Goal: Task Accomplishment & Management: Complete application form

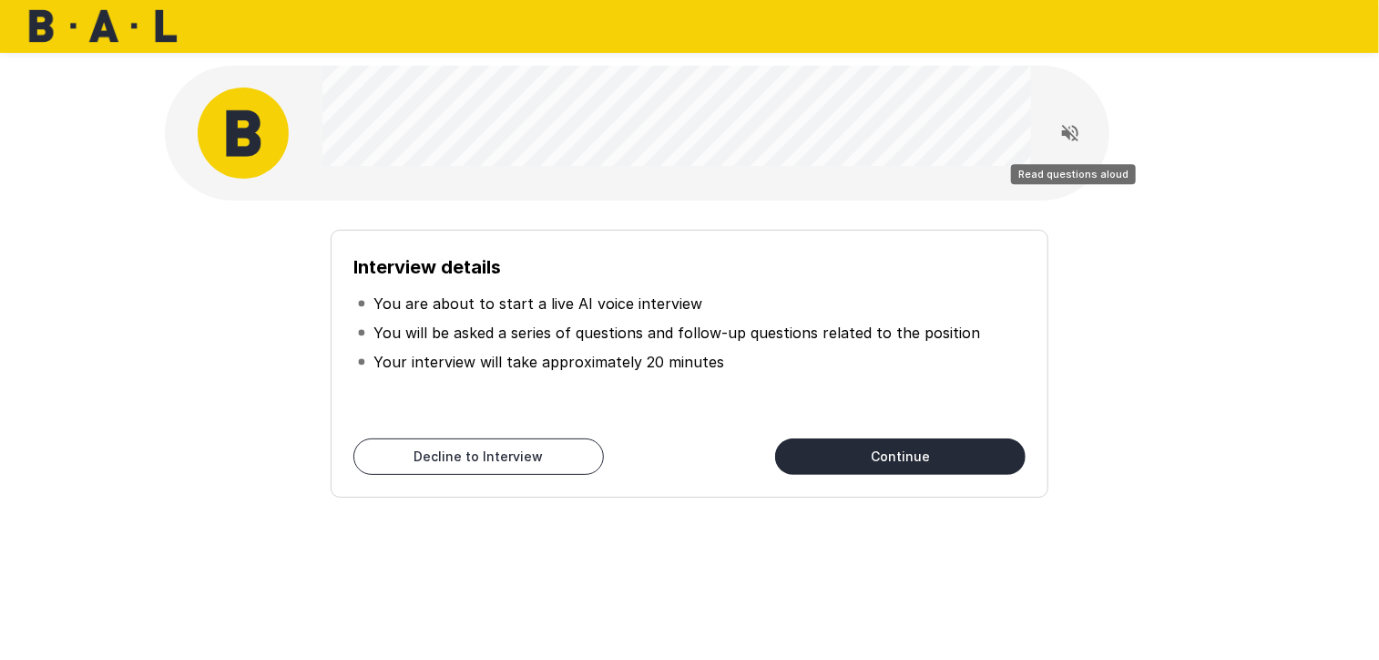
click at [1073, 132] on icon "Read questions aloud" at bounding box center [1070, 133] width 16 height 16
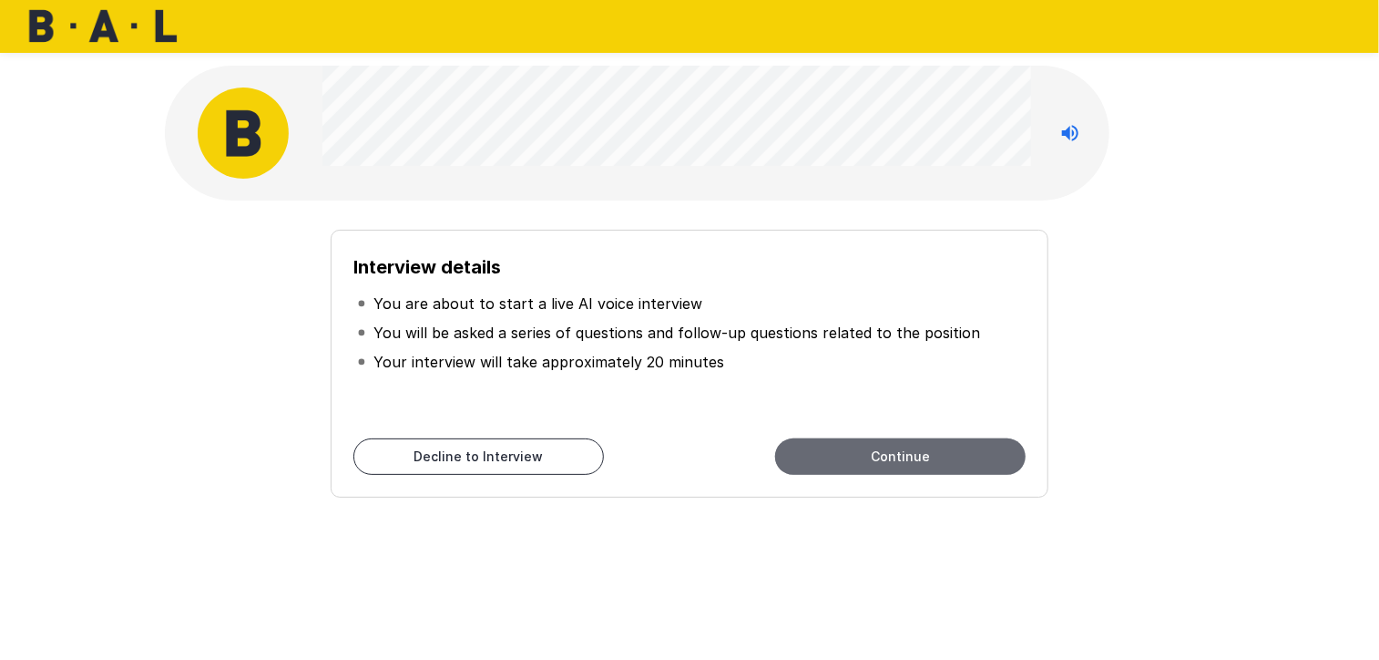
click at [968, 449] on button "Continue" at bounding box center [900, 456] width 251 height 36
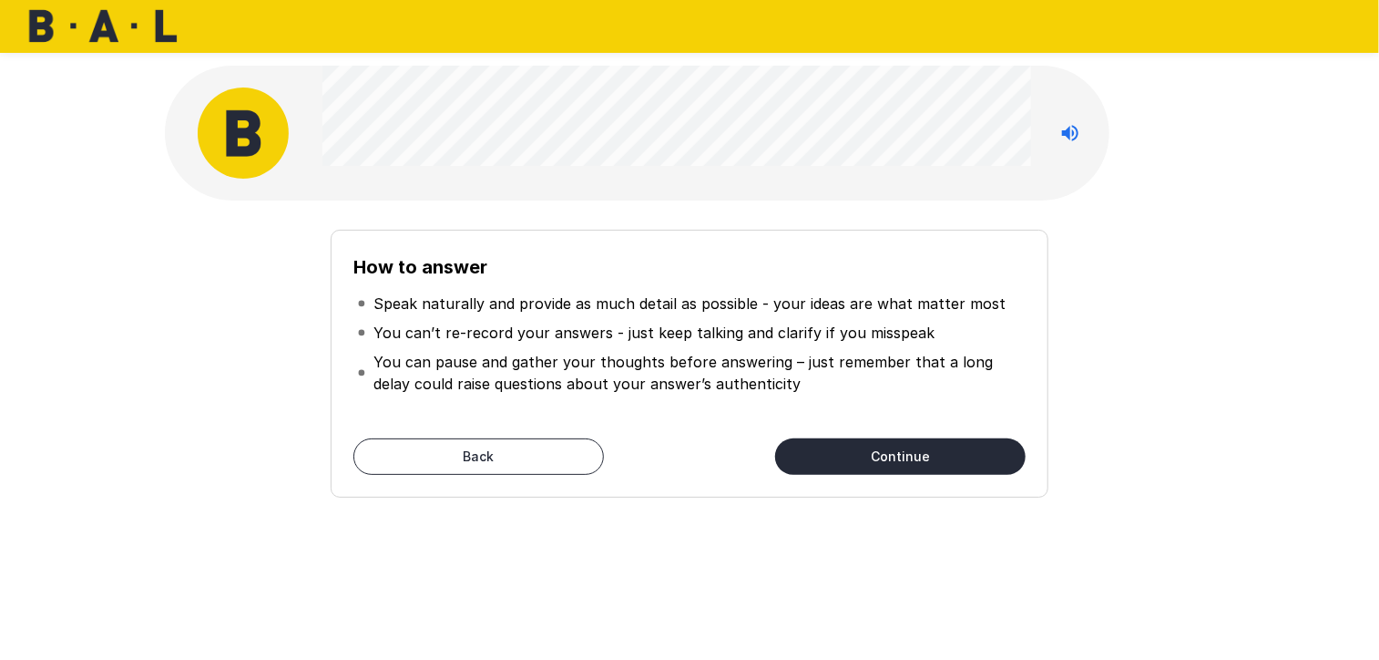
click at [955, 452] on button "Continue" at bounding box center [900, 456] width 251 height 36
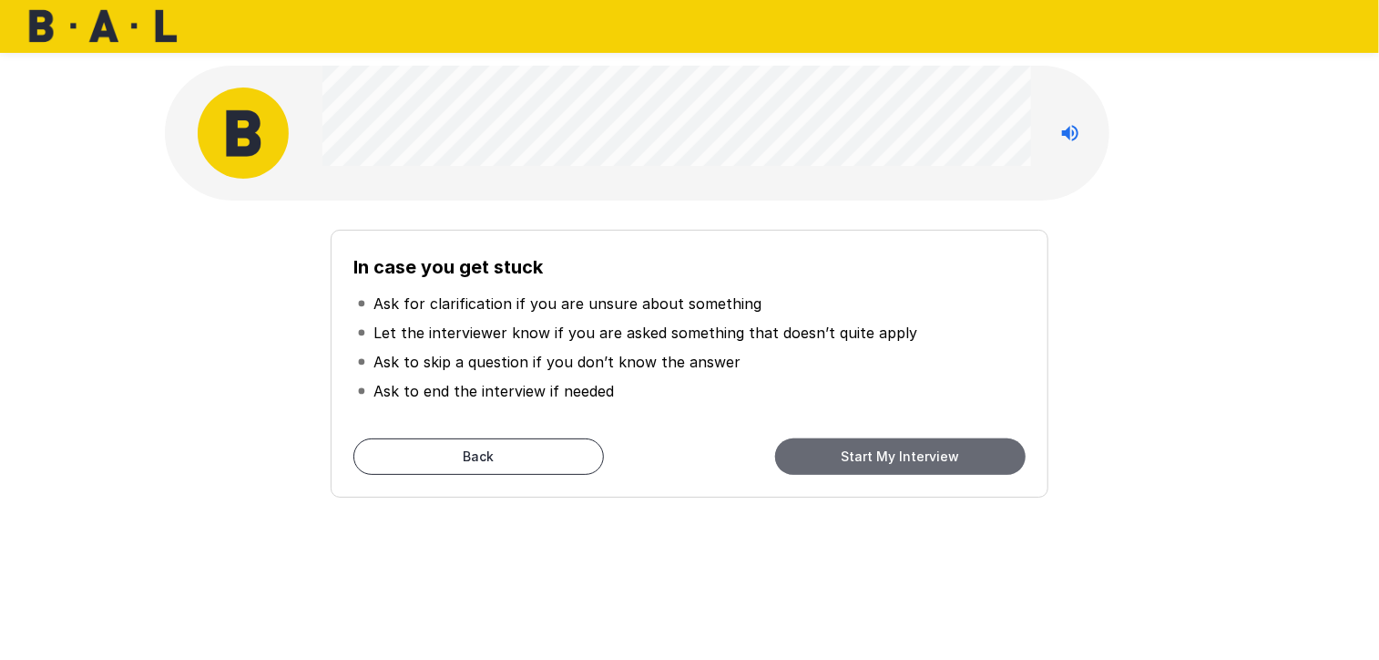
click at [920, 453] on button "Start My Interview" at bounding box center [900, 456] width 251 height 36
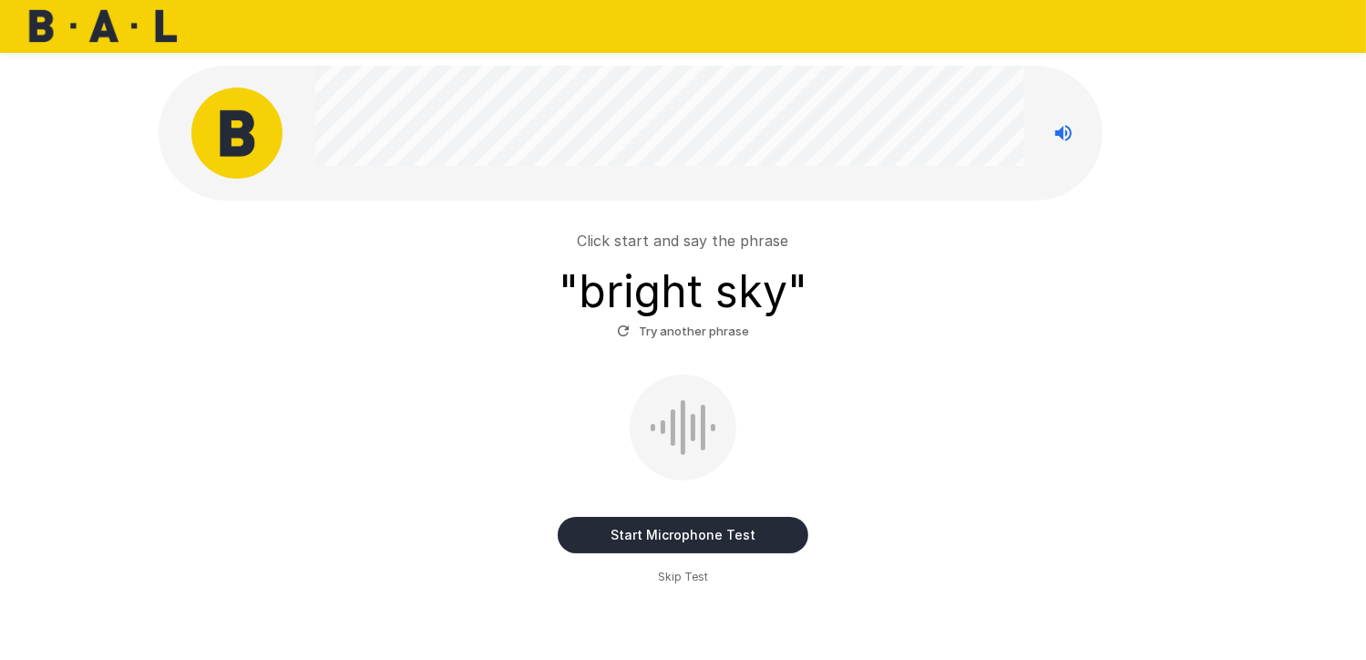
drag, startPoint x: 736, startPoint y: 533, endPoint x: 924, endPoint y: 510, distance: 189.0
click at [737, 533] on button "Start Microphone Test" at bounding box center [683, 535] width 251 height 36
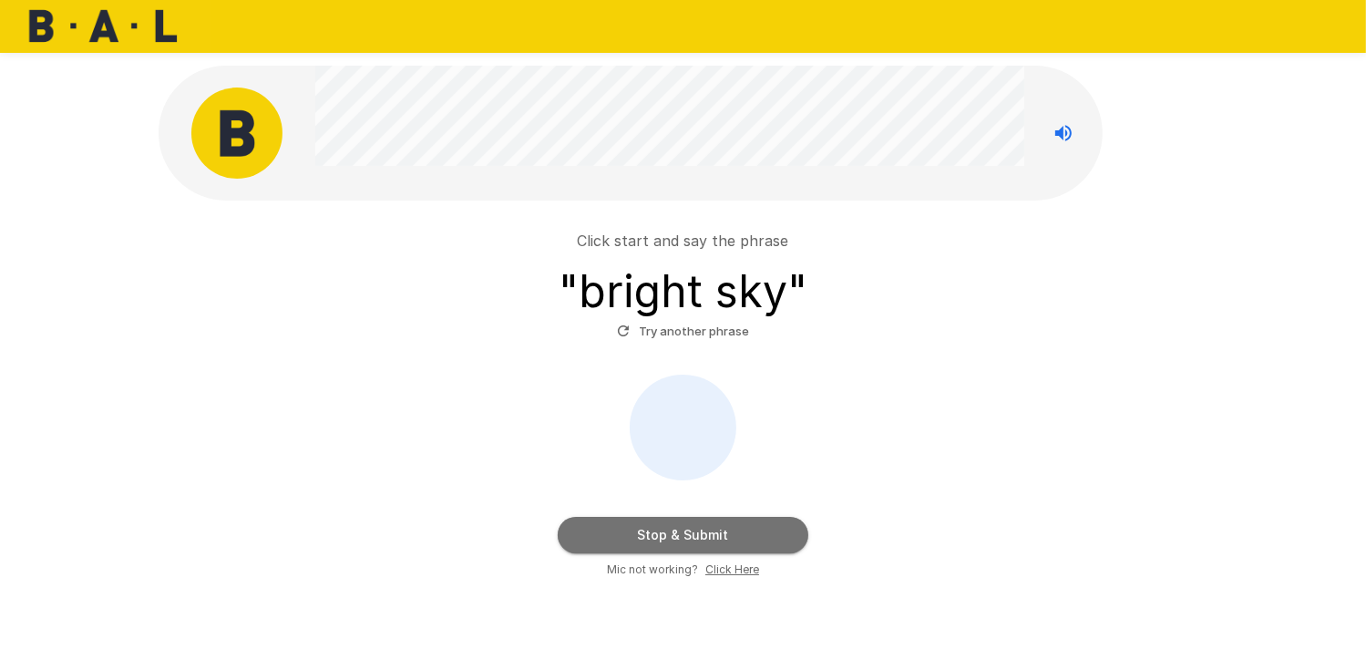
click at [715, 531] on button "Stop & Submit" at bounding box center [683, 535] width 251 height 36
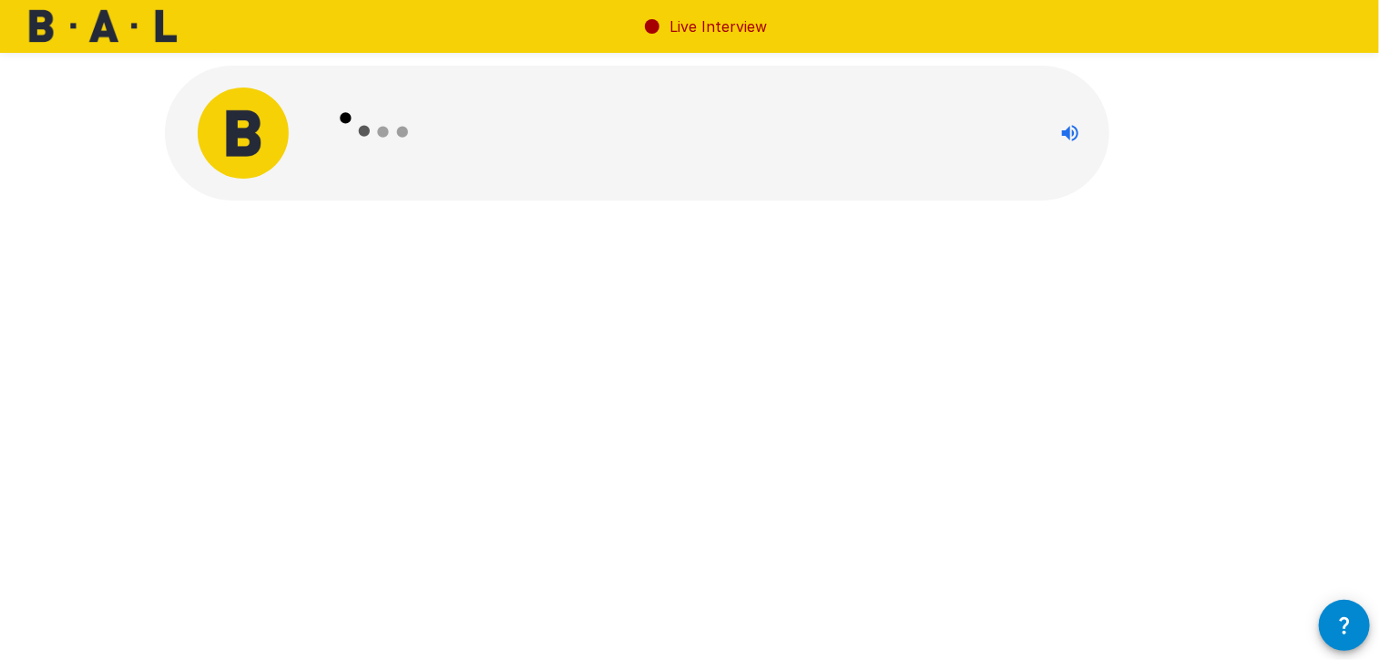
click at [1319, 449] on div "Live Interview" at bounding box center [689, 330] width 1379 height 660
drag, startPoint x: 1337, startPoint y: 3, endPoint x: 799, endPoint y: 422, distance: 682.3
click at [799, 422] on div "Live Interview" at bounding box center [689, 330] width 1379 height 660
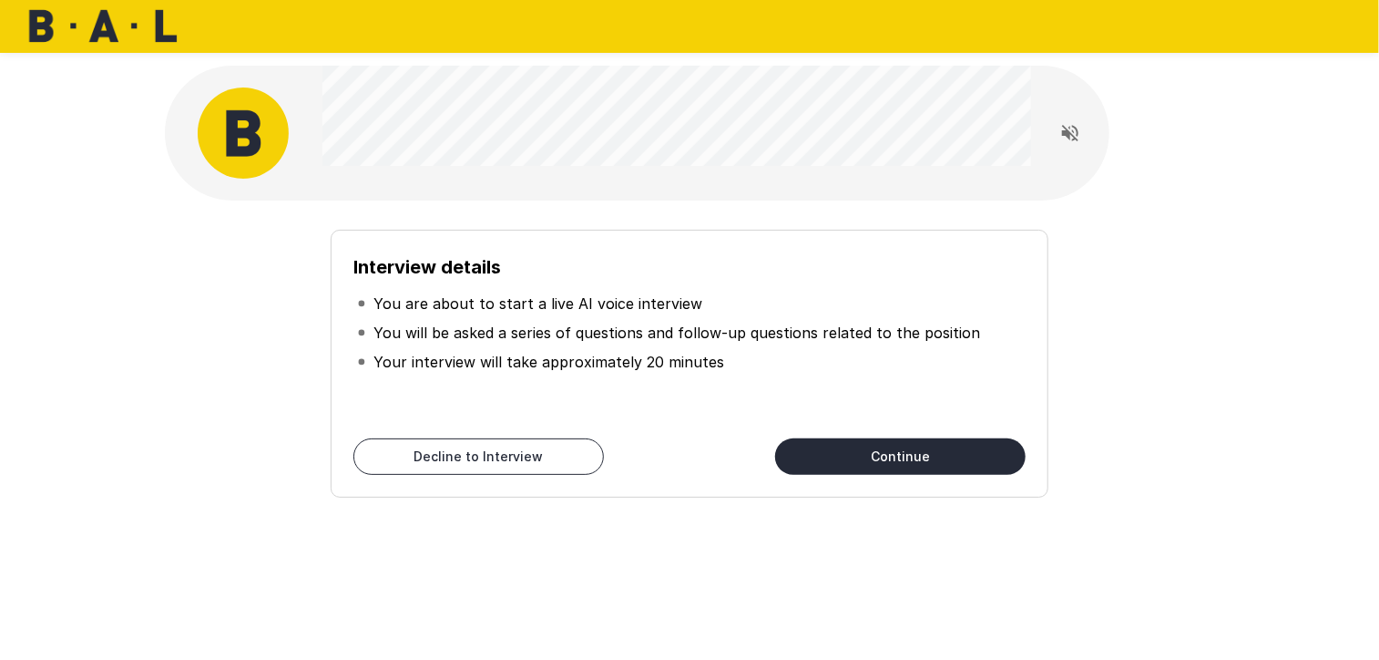
click at [1189, 459] on div "Interview details You are about to start a live AI voice interview You will be …" at bounding box center [689, 356] width 1035 height 282
